Goal: Information Seeking & Learning: Learn about a topic

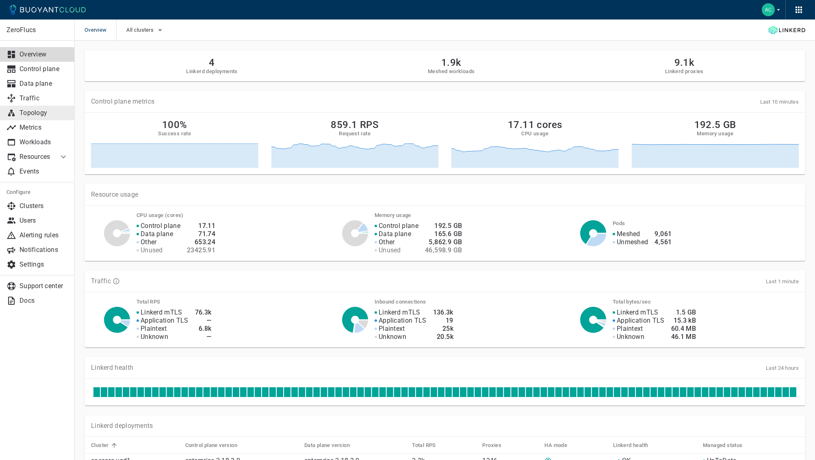
click at [35, 117] on link "Topology" at bounding box center [37, 113] width 75 height 15
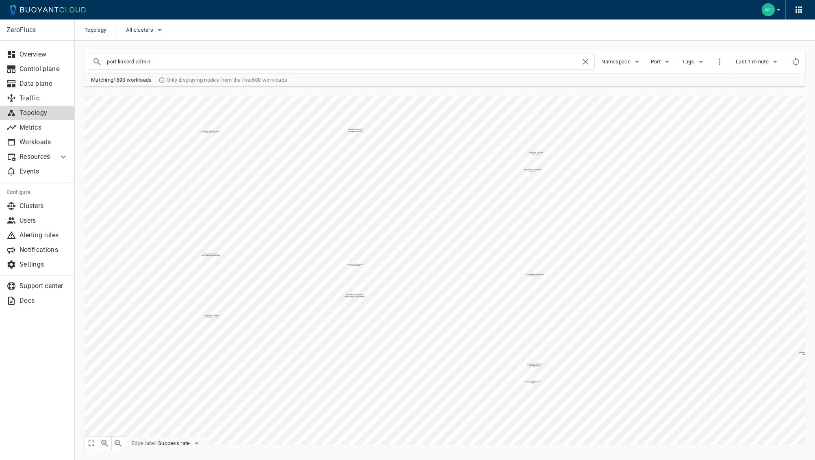
click at [158, 65] on input "-port:linkerd-admin" at bounding box center [343, 61] width 476 height 11
type input "s"
type input "reource-registry"
checkbox input "false"
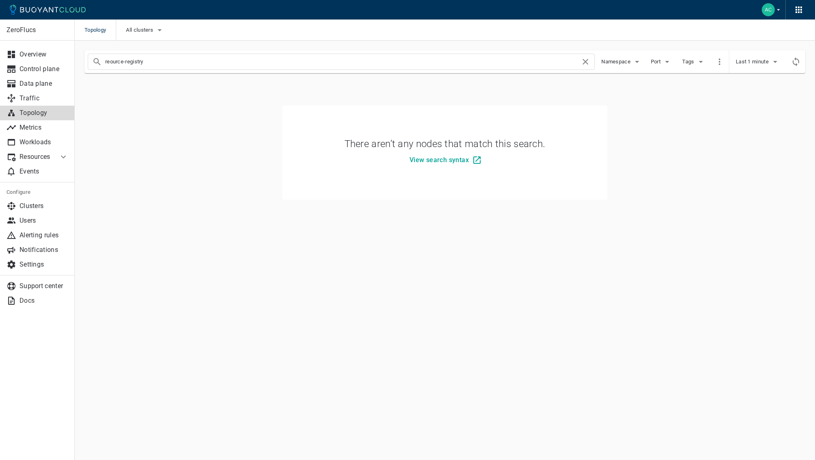
click at [156, 64] on input "reource-registry" at bounding box center [343, 61] width 476 height 11
type input "resource-registry"
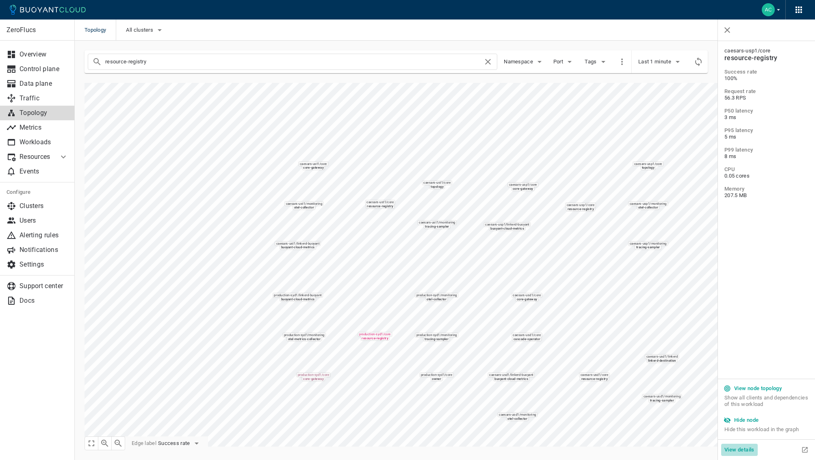
click at [742, 450] on h5 "View details" at bounding box center [740, 450] width 30 height 7
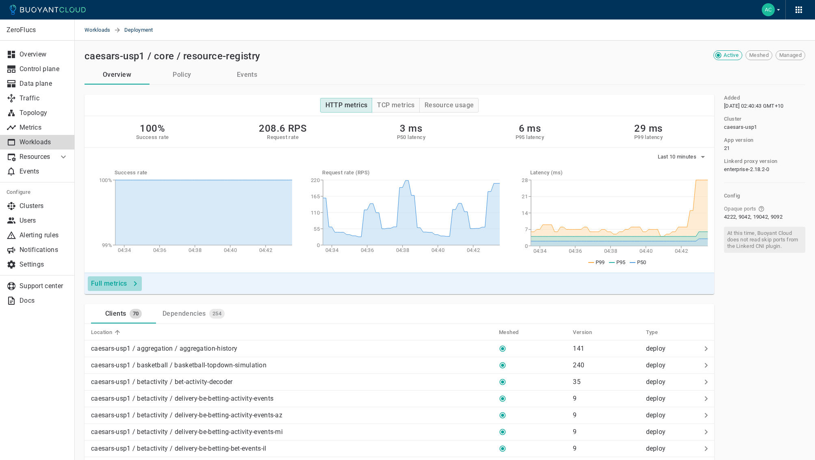
click at [128, 287] on button "Full metrics" at bounding box center [115, 283] width 54 height 15
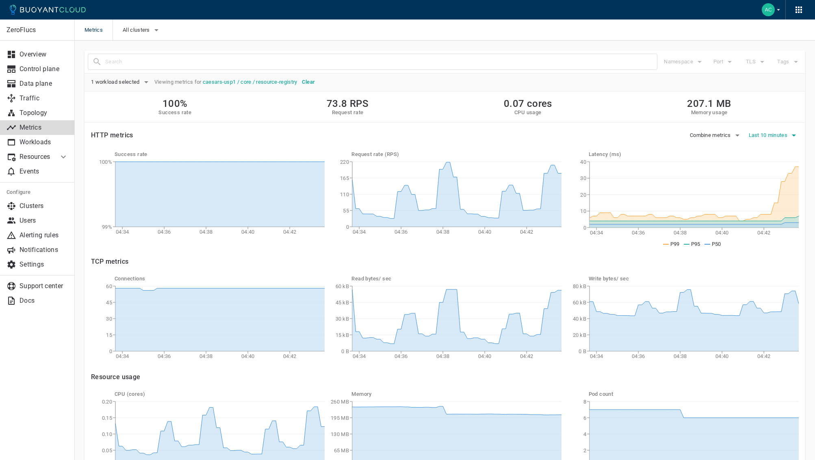
click at [789, 138] on icon "button" at bounding box center [794, 135] width 10 height 10
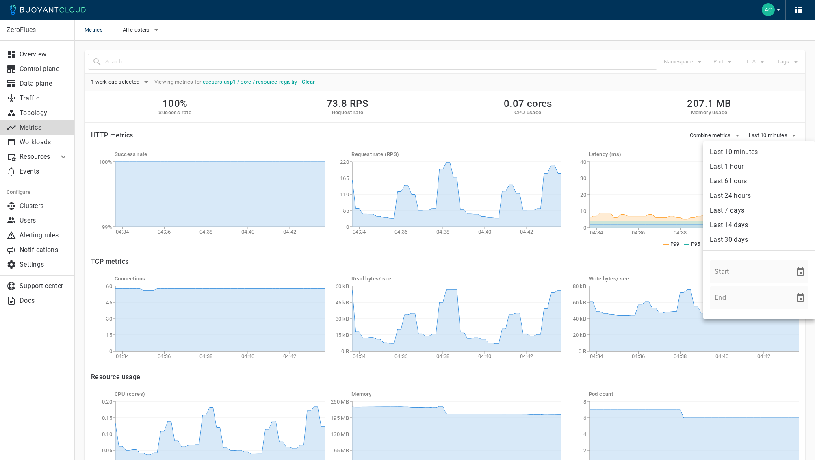
click at [741, 184] on li "Last 6 hours" at bounding box center [760, 181] width 112 height 15
